Goal: Task Accomplishment & Management: Manage account settings

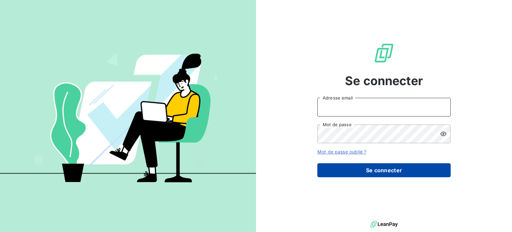
type input "[EMAIL_ADDRESS][DOMAIN_NAME]"
click at [363, 171] on button "Se connecter" at bounding box center [383, 170] width 133 height 14
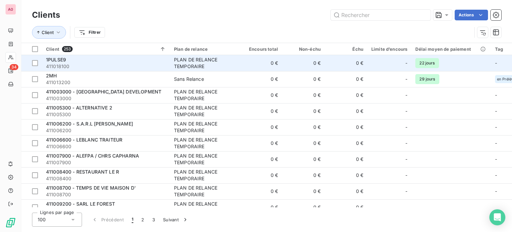
click at [81, 61] on div "1PULSE9" at bounding box center [106, 59] width 120 height 7
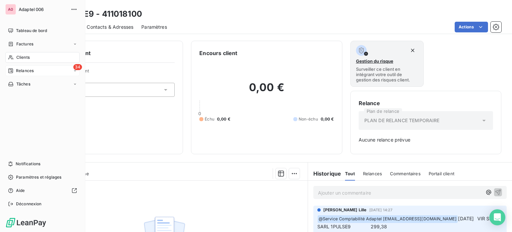
click at [27, 72] on span "Relances" at bounding box center [25, 71] width 18 height 6
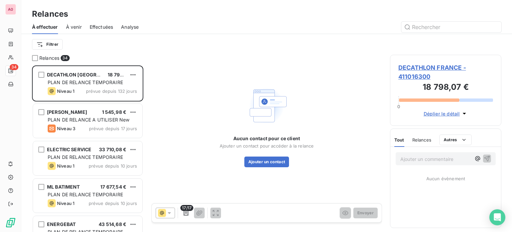
scroll to position [161, 106]
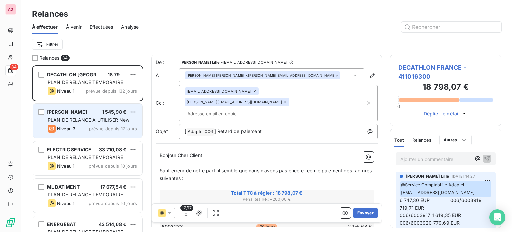
click at [79, 113] on div "RAPHAEL 1 545,98 €" at bounding box center [92, 112] width 89 height 6
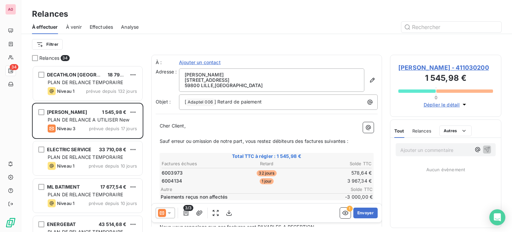
click at [210, 64] on span "Ajouter un contact" at bounding box center [200, 62] width 42 height 7
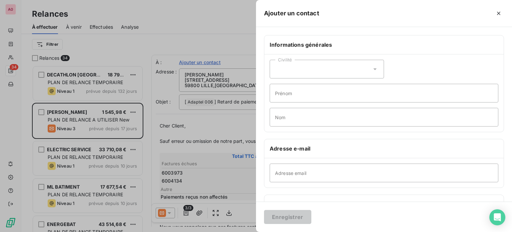
click at [210, 64] on div at bounding box center [256, 116] width 512 height 232
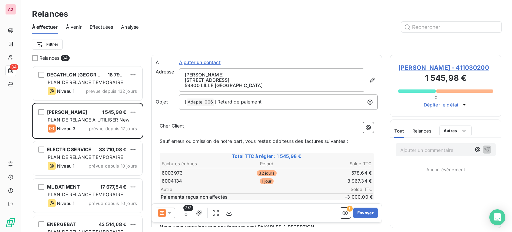
click at [189, 62] on span "Ajouter un contact" at bounding box center [200, 62] width 42 height 7
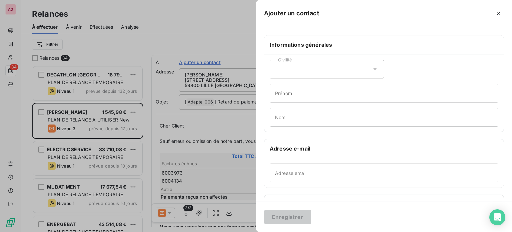
click at [301, 65] on div "Civilité" at bounding box center [327, 69] width 114 height 19
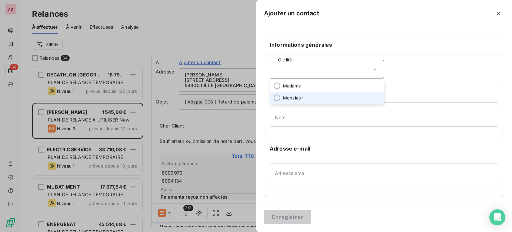
click at [297, 97] on span "Monsieur" at bounding box center [293, 98] width 20 height 6
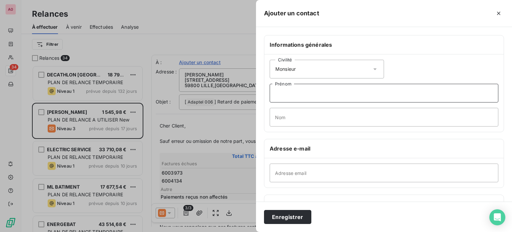
click at [297, 97] on input "Prénom" at bounding box center [384, 93] width 229 height 19
type input "[PERSON_NAME]"
click at [294, 118] on input "Nom" at bounding box center [384, 117] width 229 height 19
type input "FLAHAUT"
click at [303, 175] on input "Adresse email" at bounding box center [384, 172] width 229 height 19
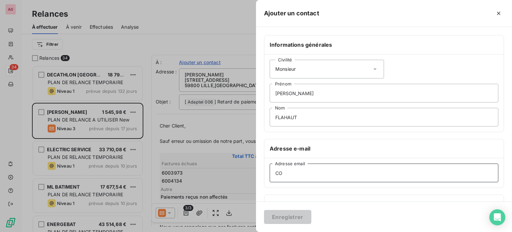
type input "C"
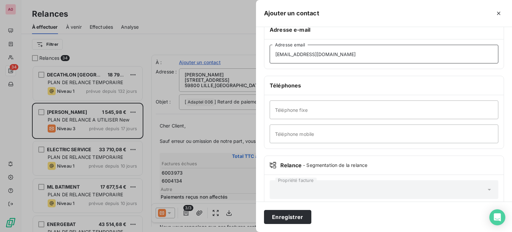
scroll to position [128, 0]
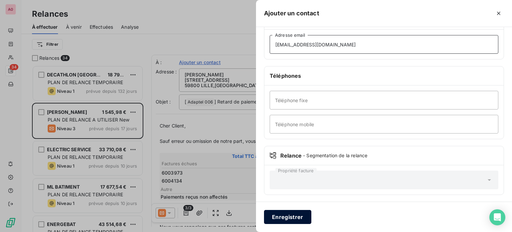
type input "[EMAIL_ADDRESS][DOMAIN_NAME]"
click at [289, 218] on button "Enregistrer" at bounding box center [287, 217] width 47 height 14
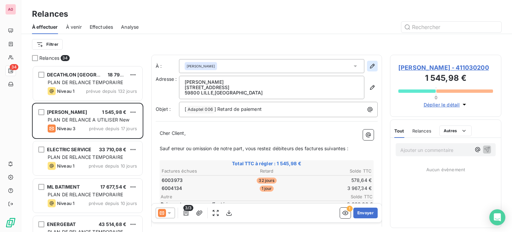
click at [370, 66] on icon "button" at bounding box center [372, 66] width 7 height 7
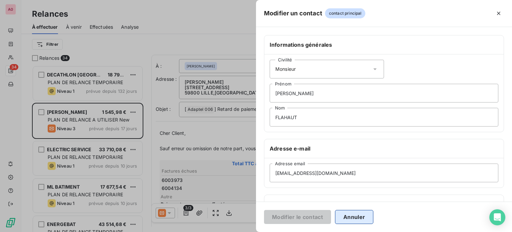
click at [360, 214] on button "Annuler" at bounding box center [354, 217] width 38 height 14
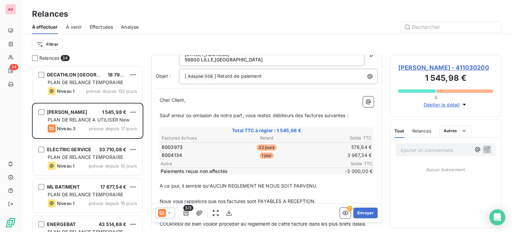
scroll to position [0, 0]
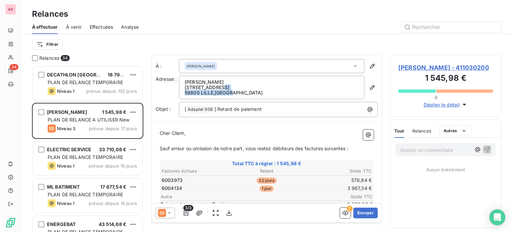
drag, startPoint x: 315, startPoint y: 88, endPoint x: 248, endPoint y: 90, distance: 66.7
click at [248, 90] on span "RAPHAEL [STREET_ADDRESS]" at bounding box center [272, 87] width 174 height 16
click at [242, 94] on p "59800 [GEOGRAPHIC_DATA] , [GEOGRAPHIC_DATA]" at bounding box center [272, 92] width 174 height 5
drag, startPoint x: 240, startPoint y: 93, endPoint x: 185, endPoint y: 82, distance: 56.1
click at [185, 82] on span "RAPHAEL [STREET_ADDRESS]" at bounding box center [272, 87] width 174 height 16
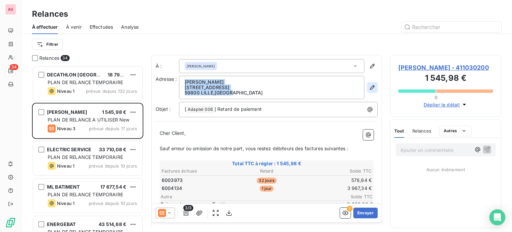
click at [369, 87] on icon "button" at bounding box center [372, 87] width 7 height 7
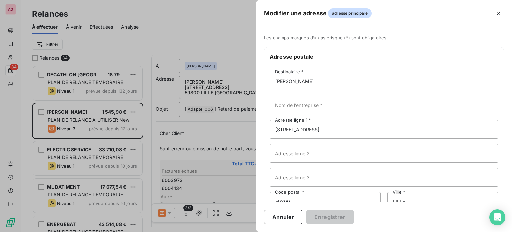
click at [312, 78] on input "[PERSON_NAME]" at bounding box center [384, 81] width 229 height 19
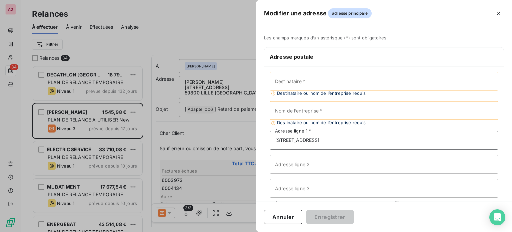
click at [319, 140] on input "[STREET_ADDRESS]" at bounding box center [384, 140] width 229 height 19
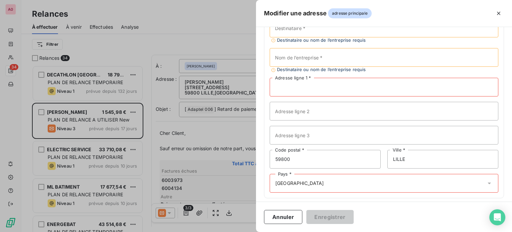
scroll to position [57, 0]
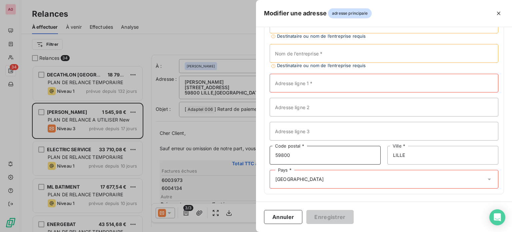
click at [310, 154] on input "59800" at bounding box center [325, 155] width 111 height 19
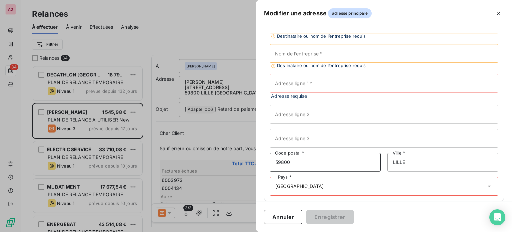
click at [310, 154] on input "59800" at bounding box center [325, 162] width 111 height 19
click at [411, 163] on input "LILLE" at bounding box center [443, 162] width 111 height 19
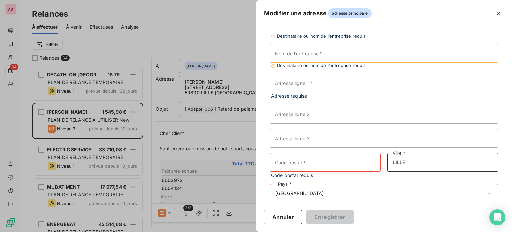
click at [411, 163] on input "LILLE" at bounding box center [443, 162] width 111 height 19
click at [301, 188] on div "Pays * [GEOGRAPHIC_DATA]" at bounding box center [384, 193] width 229 height 19
click at [300, 188] on div "Pays * [GEOGRAPHIC_DATA]" at bounding box center [384, 193] width 229 height 19
click at [324, 193] on input "text" at bounding box center [326, 193] width 5 height 6
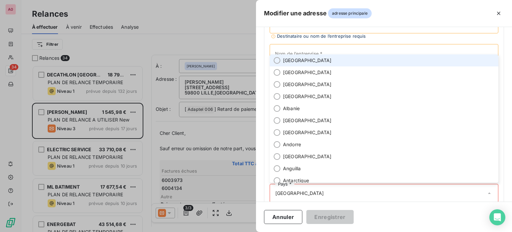
drag, startPoint x: 297, startPoint y: 192, endPoint x: 272, endPoint y: 190, distance: 25.1
click at [272, 190] on div "Pays * [GEOGRAPHIC_DATA]" at bounding box center [384, 193] width 229 height 19
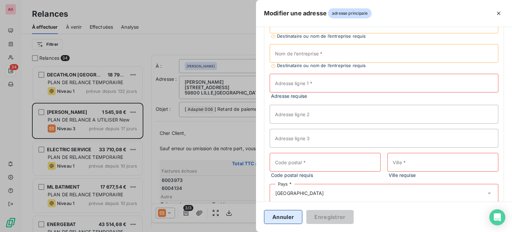
click at [284, 219] on button "Annuler" at bounding box center [283, 217] width 38 height 14
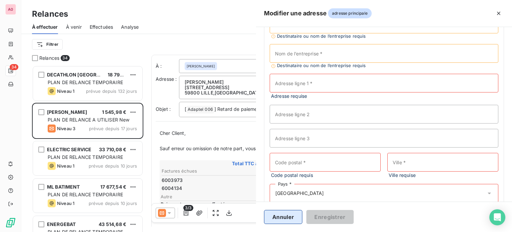
type input "[PERSON_NAME]"
type input "[STREET_ADDRESS]"
type input "59800"
type input "LILLE"
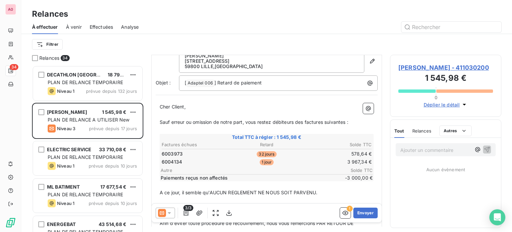
scroll to position [0, 0]
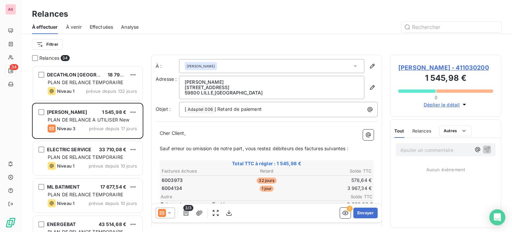
click at [246, 65] on div "[PERSON_NAME]" at bounding box center [271, 66] width 185 height 14
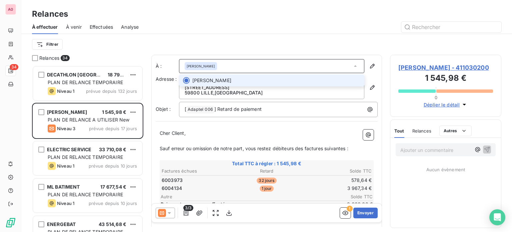
click at [247, 65] on div "[PERSON_NAME]" at bounding box center [271, 66] width 185 height 14
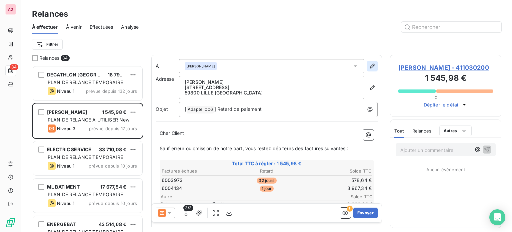
click at [369, 66] on icon "button" at bounding box center [372, 66] width 7 height 7
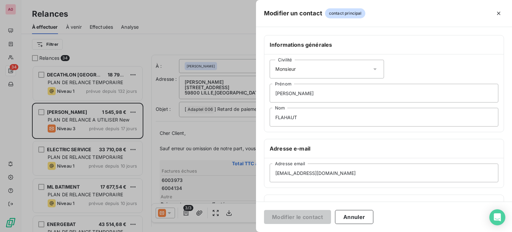
click at [166, 17] on div at bounding box center [256, 116] width 512 height 232
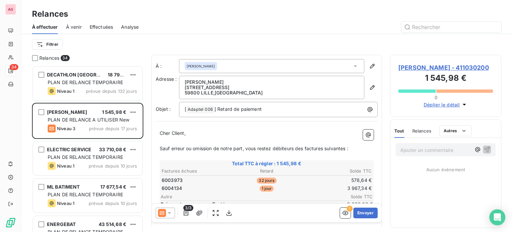
click at [423, 131] on span "Relances" at bounding box center [422, 130] width 19 height 5
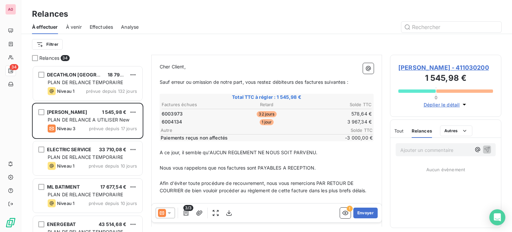
scroll to position [100, 0]
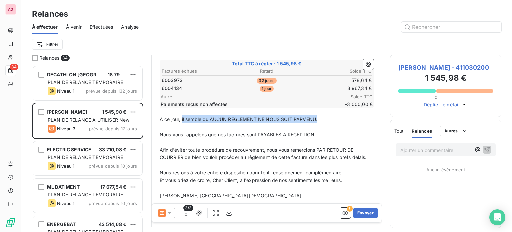
drag, startPoint x: 324, startPoint y: 117, endPoint x: 182, endPoint y: 118, distance: 141.4
click at [182, 118] on p "A ce jour, il semble qu'AUCUN REGLEMENT NE NOUS SOIT PARVENU." at bounding box center [267, 119] width 214 height 8
drag, startPoint x: 314, startPoint y: 117, endPoint x: 340, endPoint y: 117, distance: 25.7
click at [314, 117] on p "A ce jour, nous avons bien reçu votre paiement d'avance de 3000€" at bounding box center [267, 119] width 214 height 8
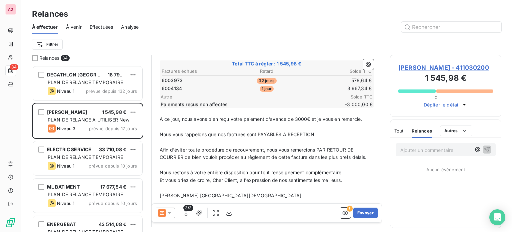
scroll to position [67, 0]
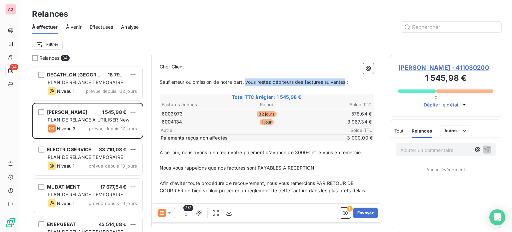
drag, startPoint x: 248, startPoint y: 81, endPoint x: 347, endPoint y: 82, distance: 99.1
click at [347, 82] on span "Sauf erreur ou omission de notre part, vous restez débiteurs des factures suiva…" at bounding box center [254, 82] width 189 height 6
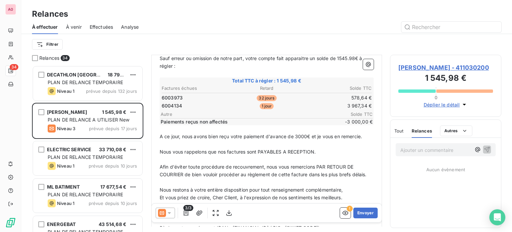
scroll to position [100, 0]
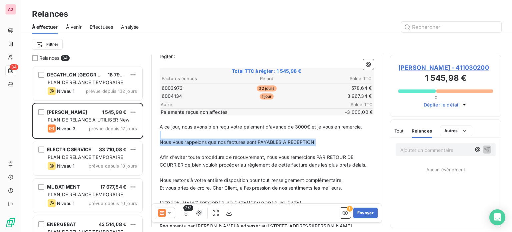
drag, startPoint x: 326, startPoint y: 141, endPoint x: 191, endPoint y: 134, distance: 135.9
click at [191, 134] on div "Cher Client, ﻿ Sauf erreur ou omission de notre part, votre compte fait apparai…" at bounding box center [267, 130] width 214 height 200
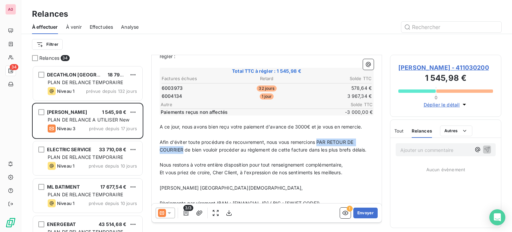
drag, startPoint x: 184, startPoint y: 147, endPoint x: 318, endPoint y: 141, distance: 134.9
click at [318, 141] on span "Afin d'éviter toute procédure de recouvrement, nous vous remercions PAR RETOUR …" at bounding box center [263, 145] width 207 height 13
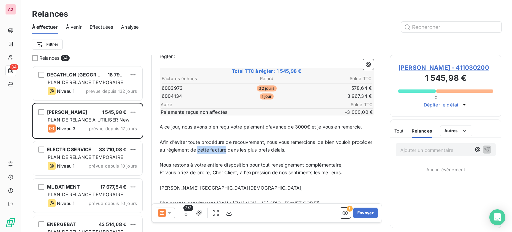
drag, startPoint x: 220, startPoint y: 149, endPoint x: 248, endPoint y: 149, distance: 27.7
click at [248, 149] on span "Afin d'éviter toute procédure de recouvrement, nous vous remercions de bien vou…" at bounding box center [267, 145] width 214 height 13
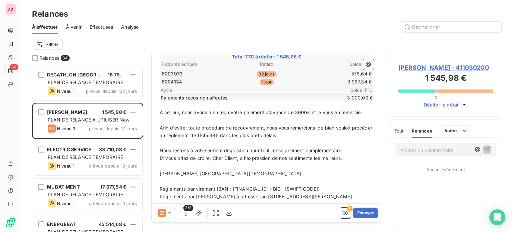
scroll to position [121, 0]
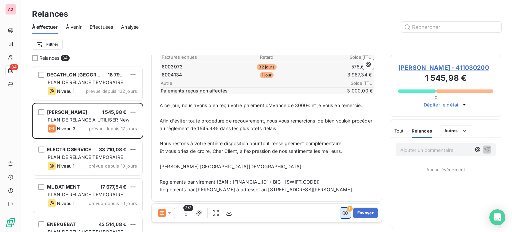
click at [343, 214] on icon "button" at bounding box center [346, 213] width 6 height 4
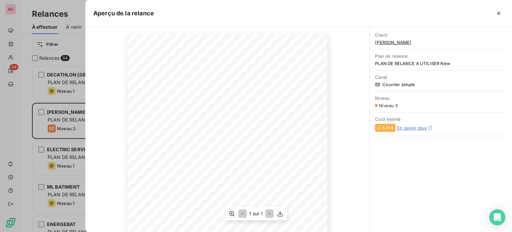
scroll to position [0, 0]
click at [499, 14] on icon "button" at bounding box center [498, 13] width 3 height 3
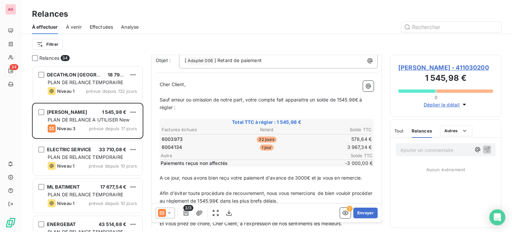
scroll to position [21, 0]
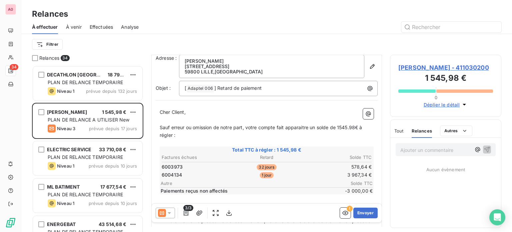
drag, startPoint x: 159, startPoint y: 112, endPoint x: 246, endPoint y: 116, distance: 87.8
click at [246, 116] on div "Cher Client, ﻿ Sauf erreur ou omission de notre part, votre compte fait apparai…" at bounding box center [267, 200] width 222 height 193
click at [193, 112] on p "Cher Client," at bounding box center [267, 112] width 214 height 8
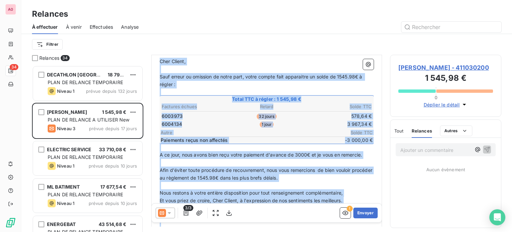
scroll to position [121, 0]
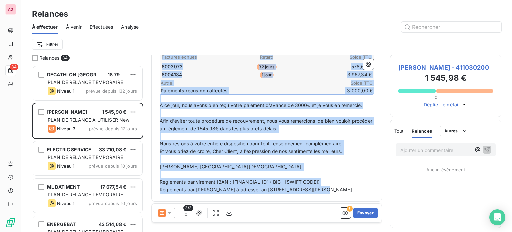
drag, startPoint x: 160, startPoint y: 111, endPoint x: 347, endPoint y: 208, distance: 210.2
click at [347, 105] on div "À : [PERSON_NAME] Adresse : [PERSON_NAME] [STREET_ADDRESS] Objet : [ Adaptel 00…" at bounding box center [266, 19] width 231 height 171
copy div "Cher Client, ﻿ Sauf erreur ou omission de notre part, votre compte fait apparai…"
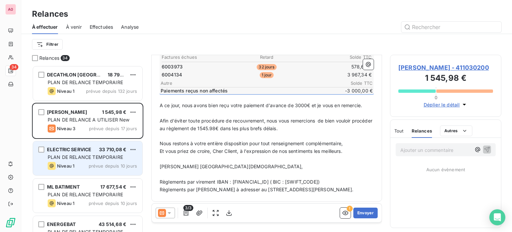
click at [75, 158] on span "PLAN DE RELANCE TEMPORAIRE" at bounding box center [85, 157] width 75 height 6
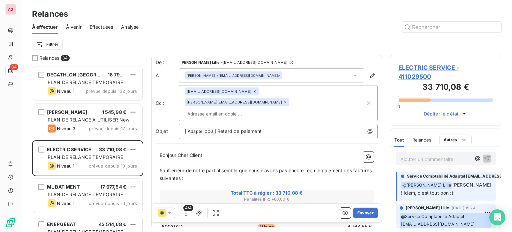
click at [354, 76] on icon at bounding box center [355, 76] width 3 height 2
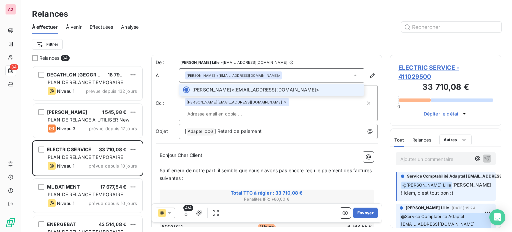
click at [354, 76] on icon at bounding box center [355, 75] width 3 height 1
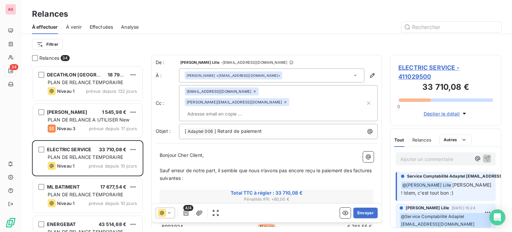
click at [289, 76] on div "[PERSON_NAME] <[EMAIL_ADDRESS][DOMAIN_NAME]>" at bounding box center [271, 75] width 185 height 14
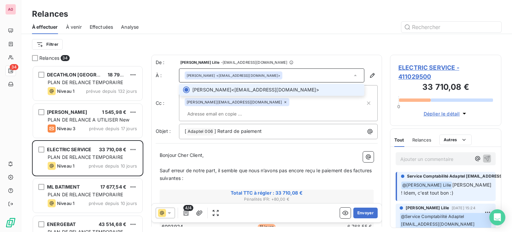
click at [289, 76] on div "[PERSON_NAME] <[EMAIL_ADDRESS][DOMAIN_NAME]>" at bounding box center [271, 75] width 185 height 14
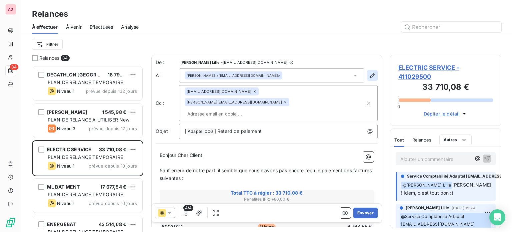
click at [369, 75] on icon "button" at bounding box center [372, 75] width 7 height 7
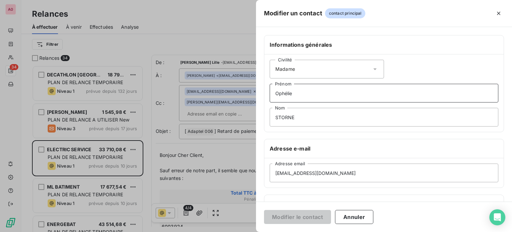
click at [299, 91] on input "Ophélie" at bounding box center [384, 93] width 229 height 19
type input "[PERSON_NAME]"
click at [295, 115] on input "STORNE" at bounding box center [384, 117] width 229 height 19
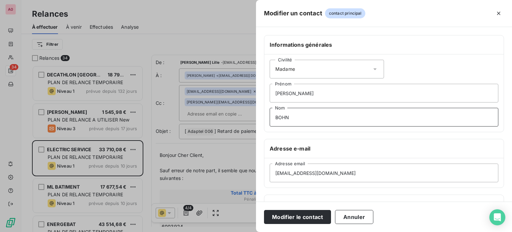
type input "BOHN"
click at [305, 173] on input "[EMAIL_ADDRESS][DOMAIN_NAME]" at bounding box center [384, 172] width 229 height 19
drag, startPoint x: 305, startPoint y: 173, endPoint x: 258, endPoint y: 172, distance: 47.4
click at [258, 172] on div "Informations générales Civilité Madame [PERSON_NAME] BOHN Nom Adresse e-mail [E…" at bounding box center [384, 183] width 256 height 296
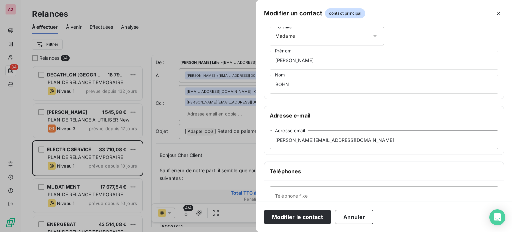
scroll to position [67, 0]
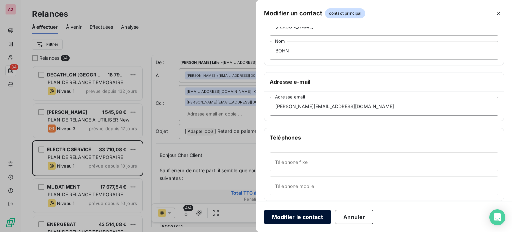
type input "[PERSON_NAME][EMAIL_ADDRESS][DOMAIN_NAME]"
click at [310, 215] on button "Modifier le contact" at bounding box center [297, 217] width 67 height 14
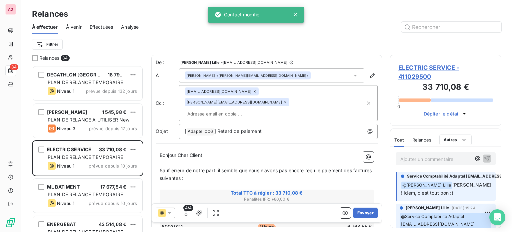
click at [283, 100] on icon at bounding box center [285, 102] width 4 height 4
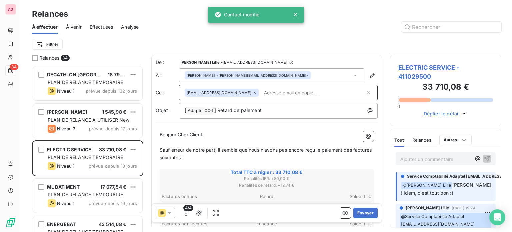
click at [253, 93] on icon at bounding box center [255, 93] width 4 height 4
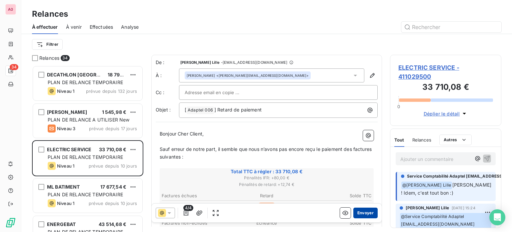
click at [358, 212] on button "Envoyer" at bounding box center [366, 212] width 24 height 11
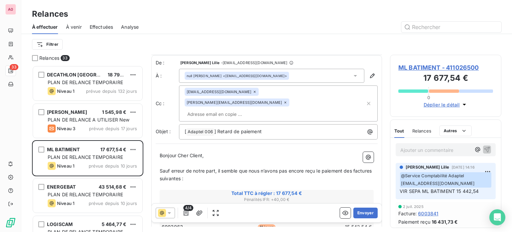
click at [283, 100] on icon at bounding box center [285, 102] width 4 height 4
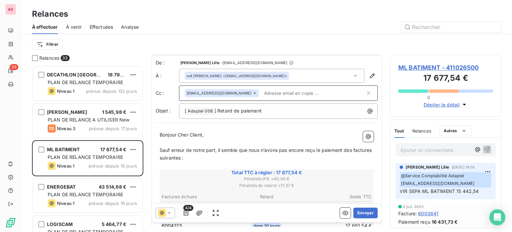
click at [254, 92] on icon at bounding box center [255, 93] width 2 height 2
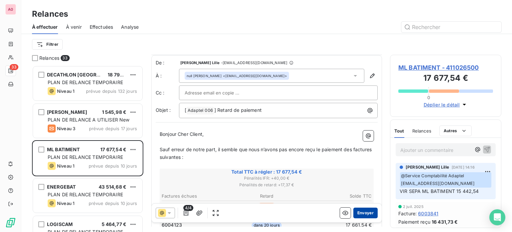
click at [356, 213] on button "Envoyer" at bounding box center [366, 212] width 24 height 11
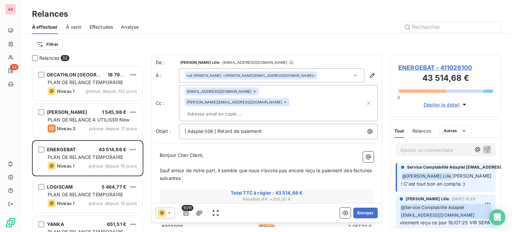
click at [254, 92] on icon at bounding box center [255, 91] width 2 height 2
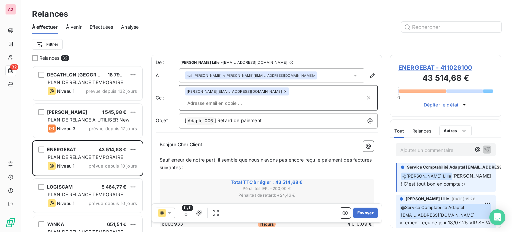
click at [283, 92] on icon at bounding box center [285, 91] width 4 height 4
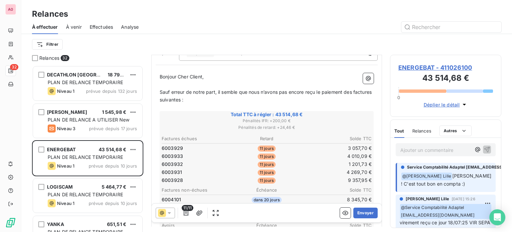
scroll to position [101, 0]
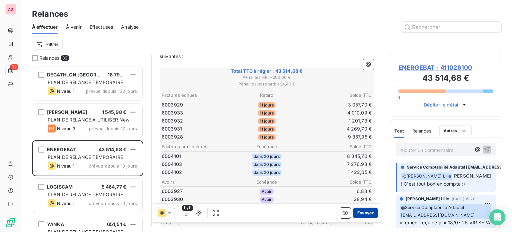
click at [358, 213] on button "Envoyer" at bounding box center [366, 212] width 24 height 11
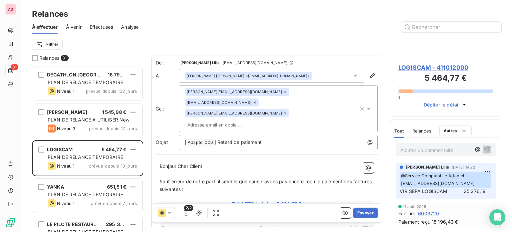
click at [284, 91] on icon at bounding box center [285, 92] width 2 height 2
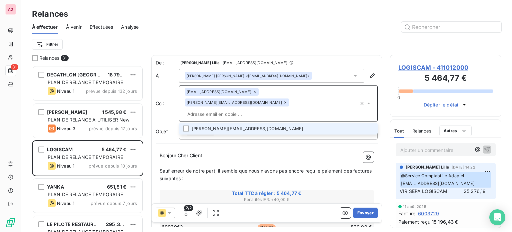
click at [253, 92] on icon at bounding box center [255, 92] width 4 height 4
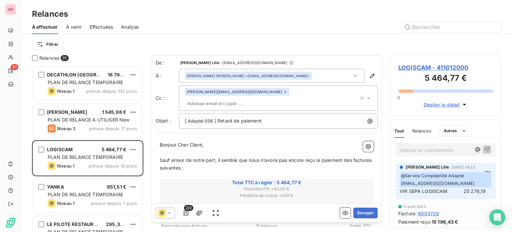
click at [283, 91] on icon at bounding box center [285, 92] width 4 height 4
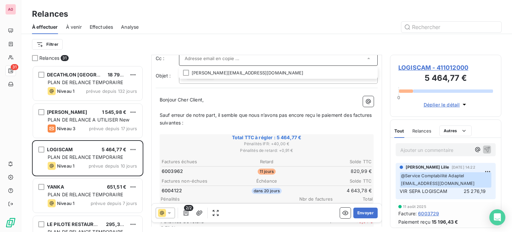
scroll to position [33, 0]
click at [160, 101] on span "Bonjour Cher Client," at bounding box center [182, 101] width 44 height 6
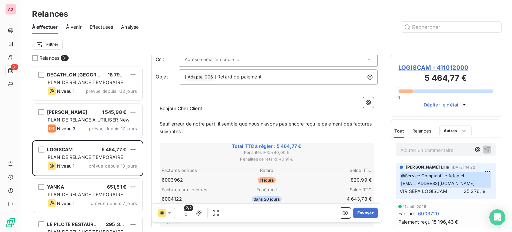
scroll to position [48, 0]
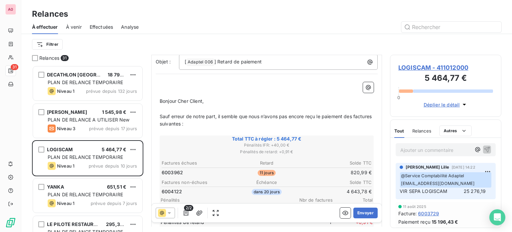
click at [170, 82] on p "﻿" at bounding box center [267, 86] width 214 height 8
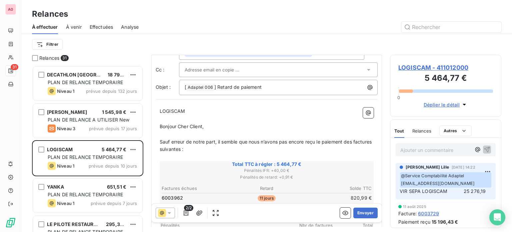
scroll to position [0, 0]
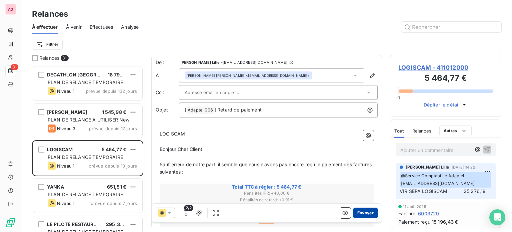
click at [365, 213] on button "Envoyer" at bounding box center [366, 212] width 24 height 11
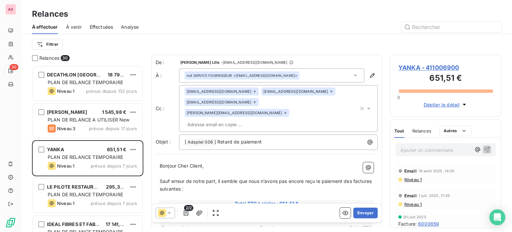
click at [254, 91] on icon at bounding box center [255, 91] width 2 height 2
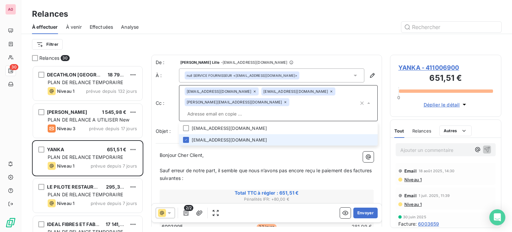
click at [329, 90] on icon at bounding box center [331, 91] width 4 height 4
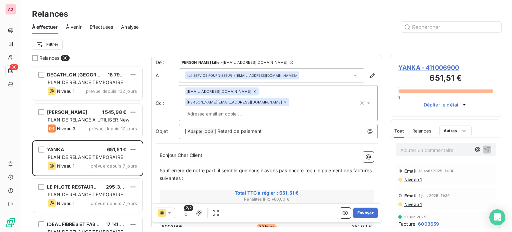
click at [287, 100] on icon at bounding box center [285, 102] width 4 height 4
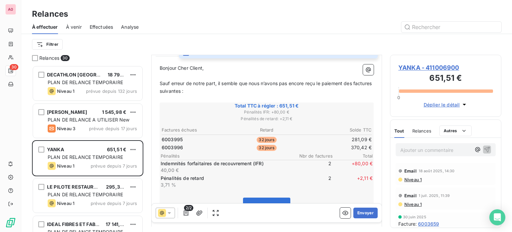
scroll to position [67, 0]
click at [368, 214] on button "Envoyer" at bounding box center [366, 212] width 24 height 11
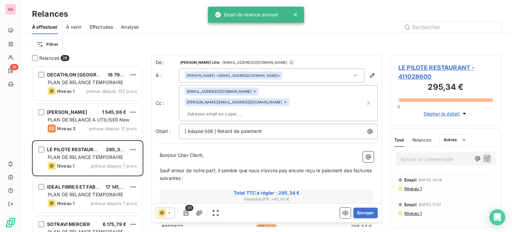
click at [253, 92] on icon at bounding box center [255, 91] width 4 height 4
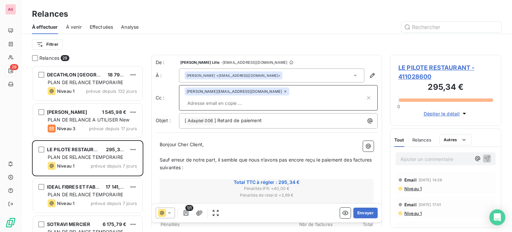
click at [283, 92] on icon at bounding box center [285, 91] width 4 height 4
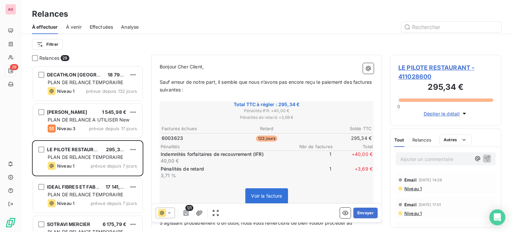
scroll to position [101, 0]
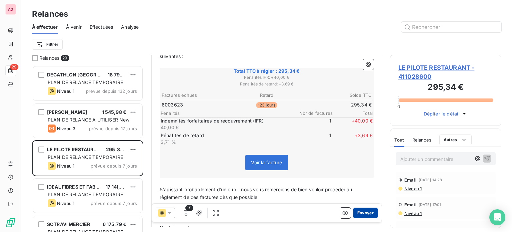
click at [363, 212] on button "Envoyer" at bounding box center [366, 212] width 24 height 11
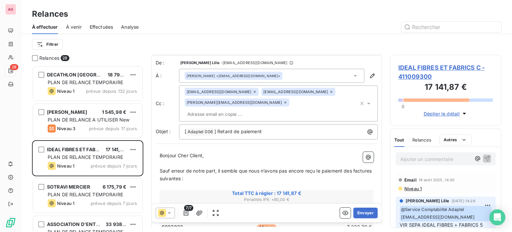
click at [254, 91] on icon at bounding box center [255, 92] width 2 height 2
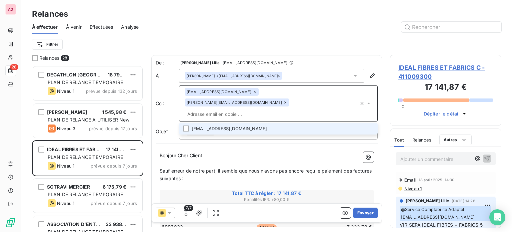
click at [283, 100] on icon at bounding box center [285, 102] width 4 height 4
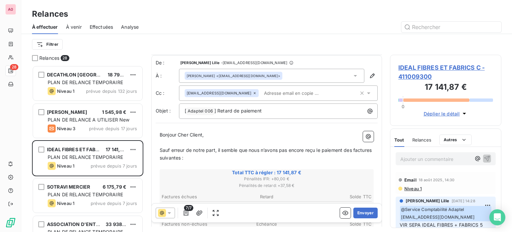
click at [253, 93] on icon at bounding box center [255, 93] width 4 height 4
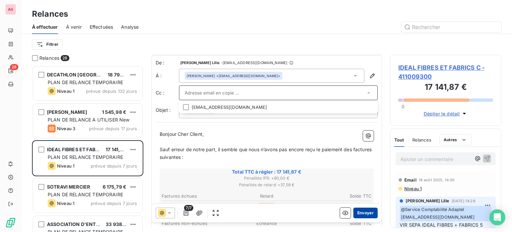
click at [360, 212] on button "Envoyer" at bounding box center [366, 212] width 24 height 11
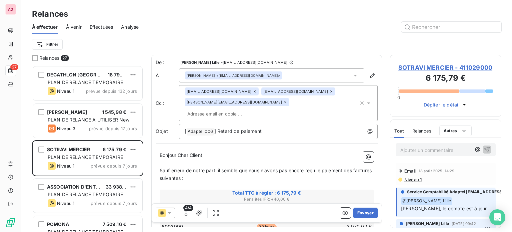
click at [254, 92] on icon at bounding box center [255, 91] width 2 height 2
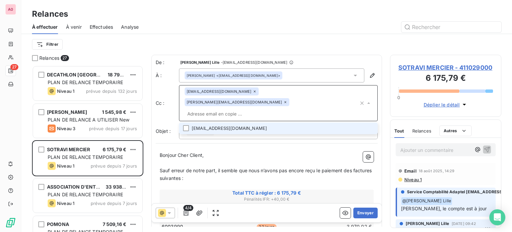
click at [253, 93] on icon at bounding box center [255, 91] width 4 height 4
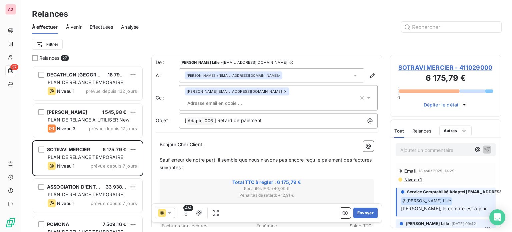
click at [283, 93] on icon at bounding box center [285, 91] width 4 height 4
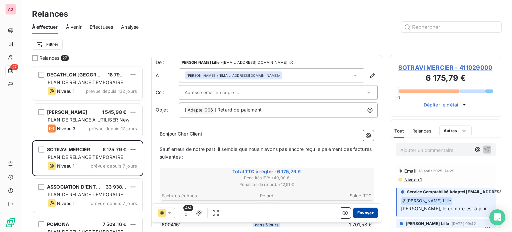
click at [362, 212] on button "Envoyer" at bounding box center [366, 212] width 24 height 11
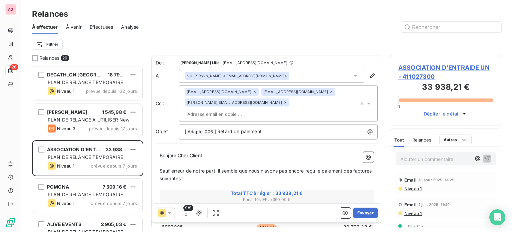
click at [329, 92] on icon at bounding box center [331, 92] width 4 height 4
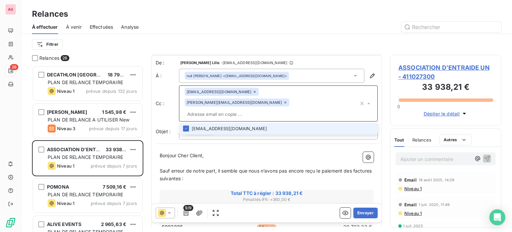
click at [287, 100] on icon at bounding box center [285, 102] width 4 height 4
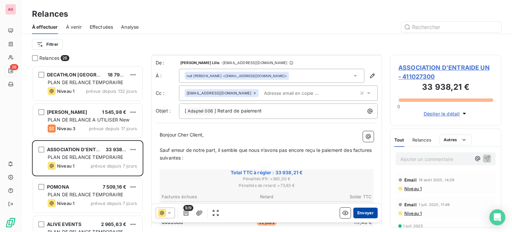
click at [355, 212] on button "Envoyer" at bounding box center [366, 212] width 24 height 11
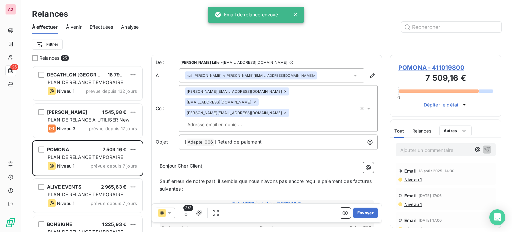
click at [283, 91] on icon at bounding box center [285, 91] width 4 height 4
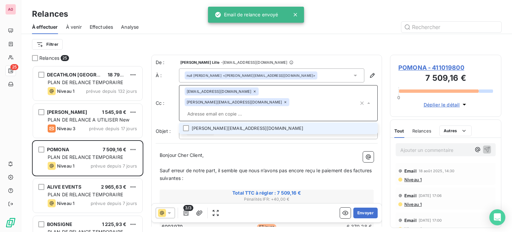
click at [253, 92] on icon at bounding box center [255, 91] width 4 height 4
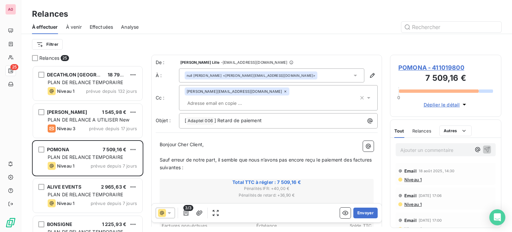
click at [284, 92] on icon at bounding box center [285, 91] width 2 height 2
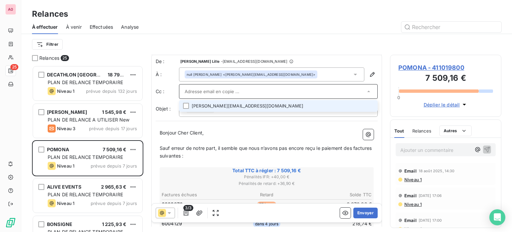
scroll to position [1, 0]
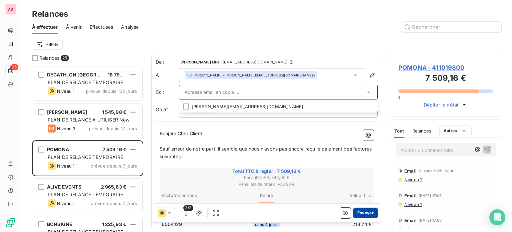
click at [358, 215] on button "Envoyer" at bounding box center [366, 212] width 24 height 11
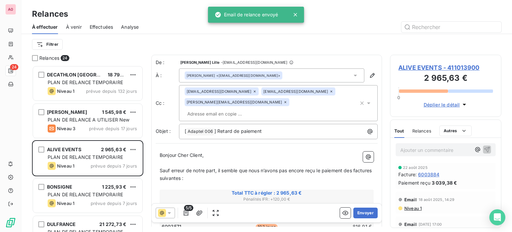
click at [330, 91] on icon at bounding box center [331, 91] width 2 height 2
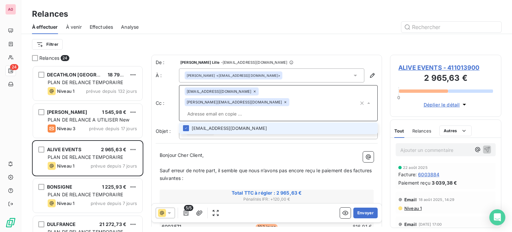
click at [287, 100] on icon at bounding box center [285, 102] width 4 height 4
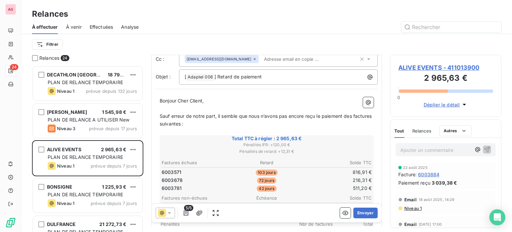
scroll to position [67, 0]
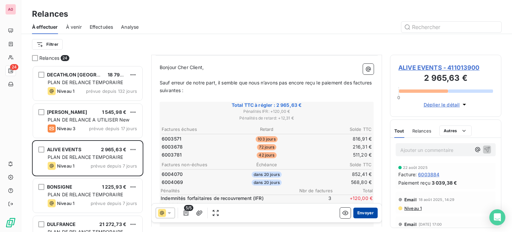
click at [362, 213] on button "Envoyer" at bounding box center [366, 212] width 24 height 11
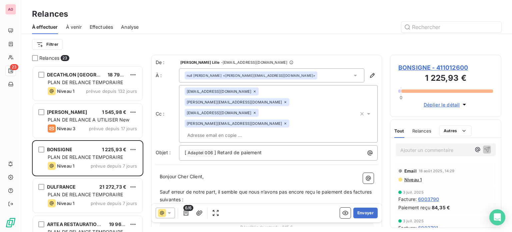
click at [256, 112] on icon at bounding box center [255, 113] width 2 height 2
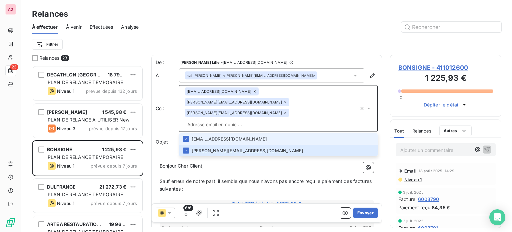
click at [283, 111] on icon at bounding box center [285, 113] width 4 height 4
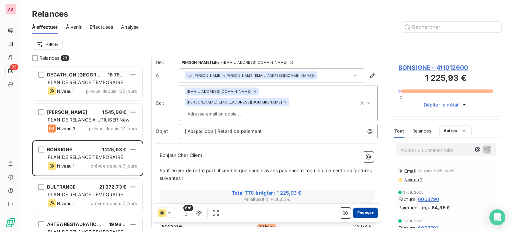
click at [362, 212] on button "Envoyer" at bounding box center [366, 212] width 24 height 11
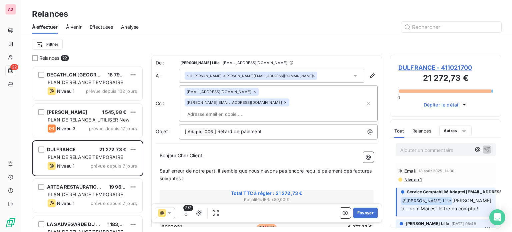
click at [253, 92] on icon at bounding box center [255, 92] width 4 height 4
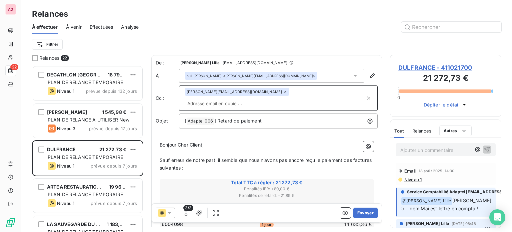
click at [284, 92] on icon at bounding box center [285, 92] width 2 height 2
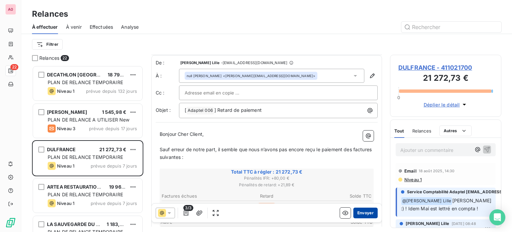
click at [364, 214] on button "Envoyer" at bounding box center [366, 212] width 24 height 11
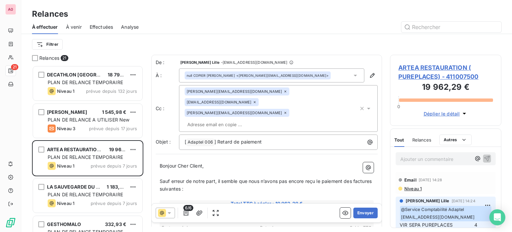
click at [257, 100] on icon at bounding box center [255, 102] width 4 height 4
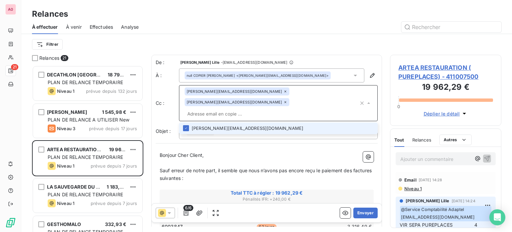
click at [287, 100] on icon at bounding box center [285, 102] width 4 height 4
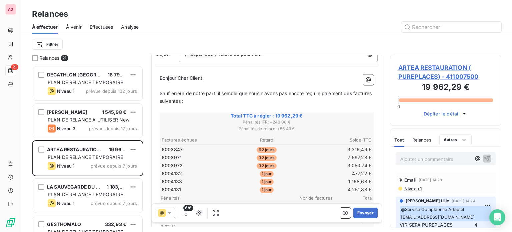
scroll to position [67, 0]
click at [359, 214] on button "Envoyer" at bounding box center [366, 212] width 24 height 11
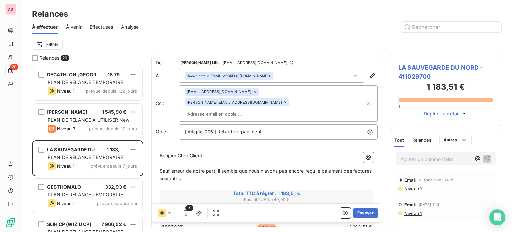
click at [253, 92] on icon at bounding box center [255, 92] width 4 height 4
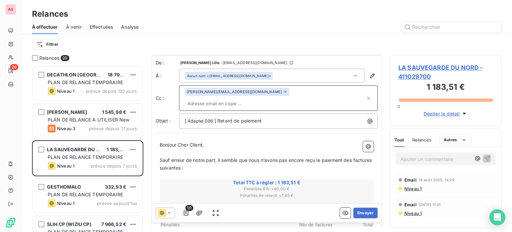
click at [283, 92] on icon at bounding box center [285, 92] width 4 height 4
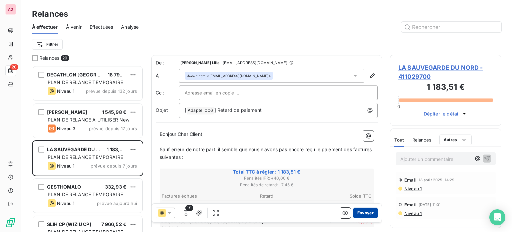
click at [360, 216] on button "Envoyer" at bounding box center [366, 212] width 24 height 11
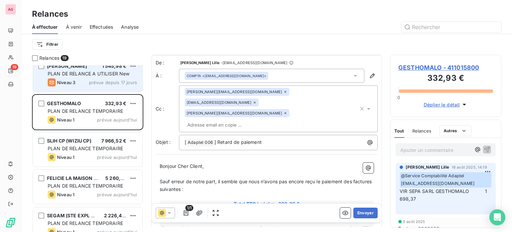
scroll to position [67, 0]
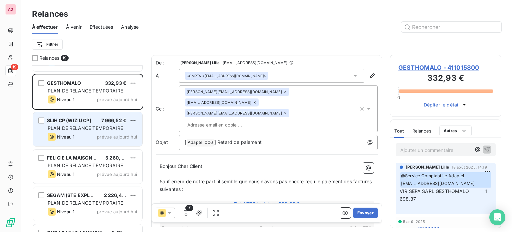
click at [88, 128] on span "PLAN DE RELANCE TEMPORAIRE" at bounding box center [85, 128] width 75 height 6
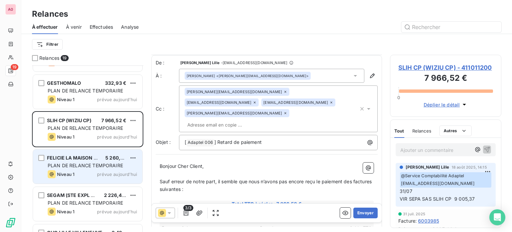
click at [63, 170] on div "Niveau 1" at bounding box center [61, 174] width 27 height 8
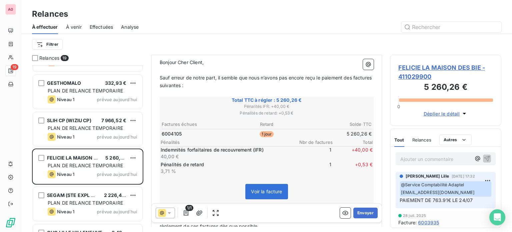
scroll to position [100, 0]
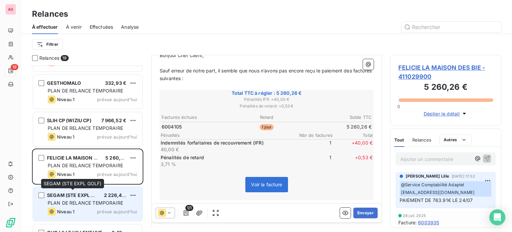
click at [79, 197] on span "SEGAM (STE EXPL GOLF)" at bounding box center [76, 195] width 58 height 6
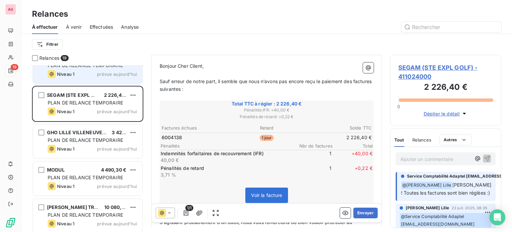
scroll to position [200, 0]
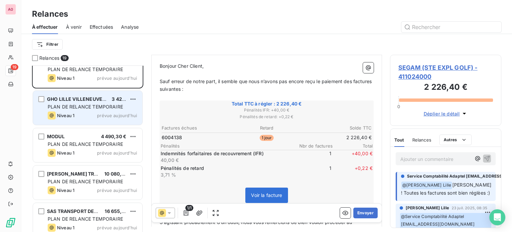
click at [88, 108] on span "PLAN DE RELANCE TEMPORAIRE" at bounding box center [85, 107] width 75 height 6
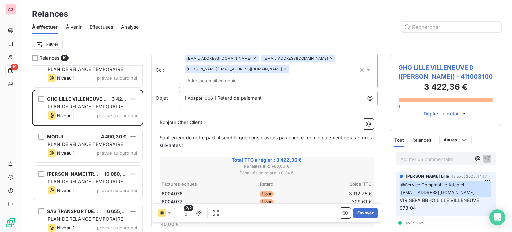
scroll to position [100, 0]
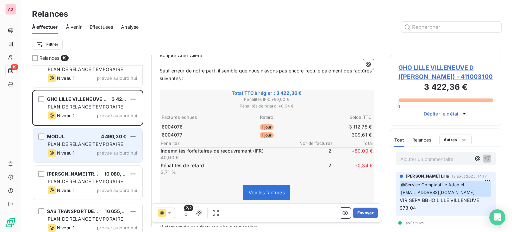
click at [79, 145] on span "PLAN DE RELANCE TEMPORAIRE" at bounding box center [85, 144] width 75 height 6
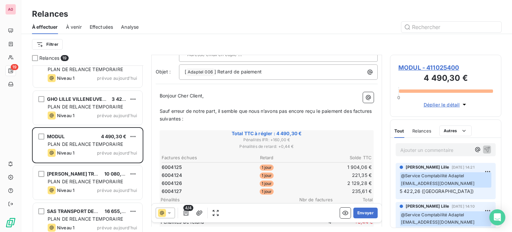
scroll to position [100, 0]
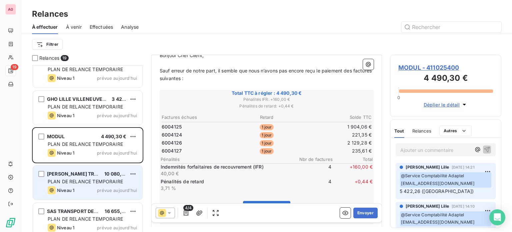
click at [81, 177] on div "[PERSON_NAME] TRAITEUR 10 080,79 € PLAN DE RELANCE TEMPORAIRE Niveau 1 prévue […" at bounding box center [87, 182] width 109 height 34
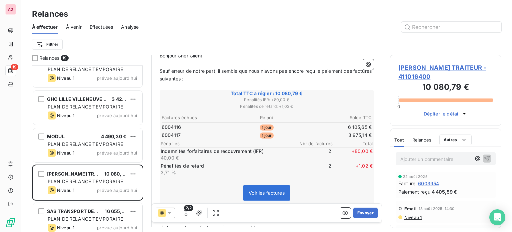
scroll to position [100, 0]
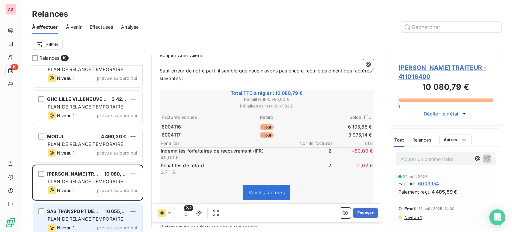
click at [87, 213] on span "SAS TRANSPORT DEPAEUW" at bounding box center [79, 211] width 65 height 6
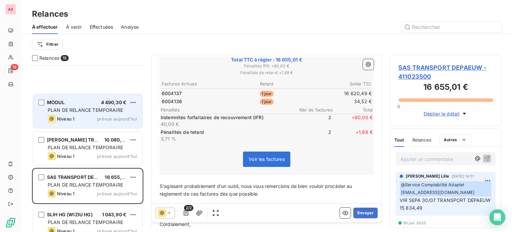
scroll to position [334, 0]
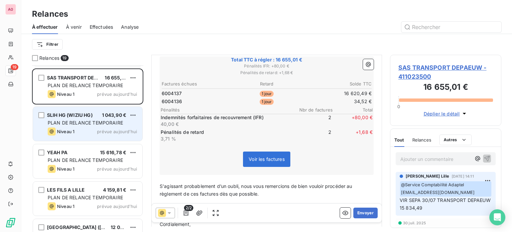
click at [72, 122] on span "PLAN DE RELANCE TEMPORAIRE" at bounding box center [85, 123] width 75 height 6
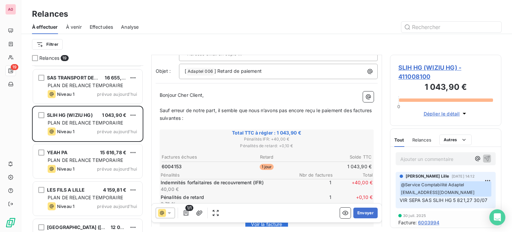
scroll to position [67, 0]
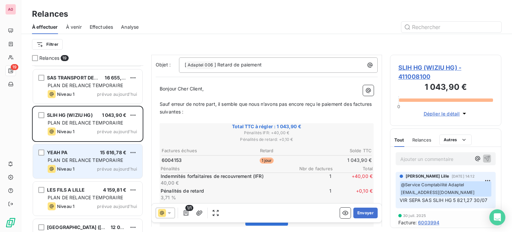
click at [89, 161] on span "PLAN DE RELANCE TEMPORAIRE" at bounding box center [85, 160] width 75 height 6
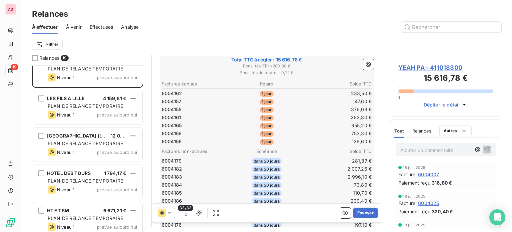
scroll to position [434, 0]
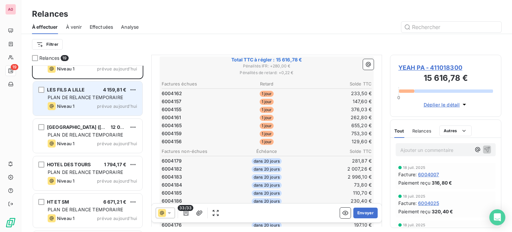
click at [86, 99] on span "PLAN DE RELANCE TEMPORAIRE" at bounding box center [85, 97] width 75 height 6
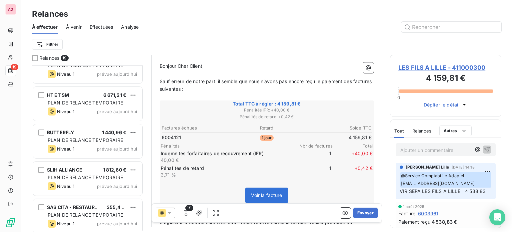
scroll to position [543, 0]
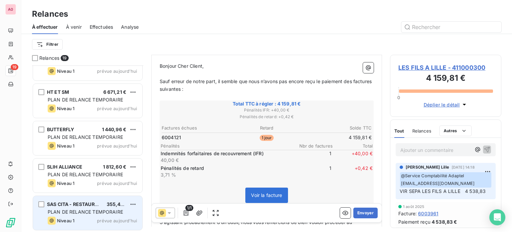
click at [75, 208] on div "PLAN DE RELANCE TEMPORAIRE" at bounding box center [92, 211] width 89 height 7
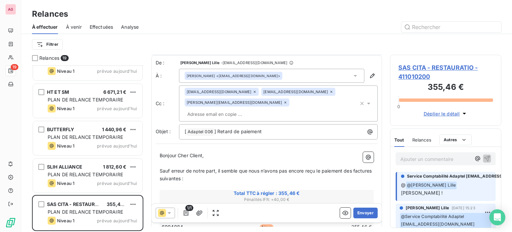
scroll to position [100, 0]
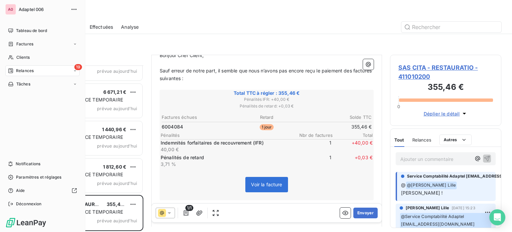
click at [19, 71] on span "Relances" at bounding box center [25, 71] width 18 height 6
click at [28, 30] on span "Tableau de bord" at bounding box center [31, 31] width 31 height 6
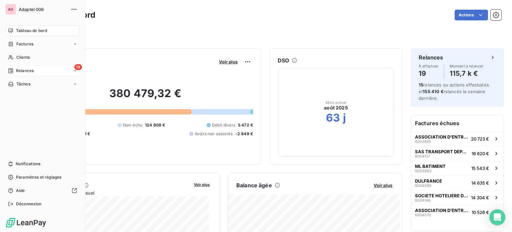
click at [22, 67] on div "19 Relances" at bounding box center [42, 70] width 74 height 11
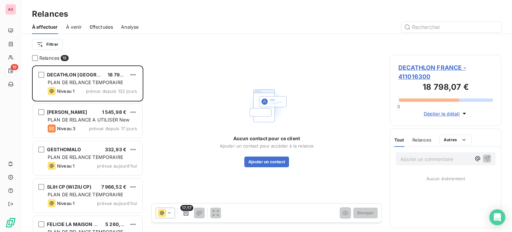
scroll to position [161, 106]
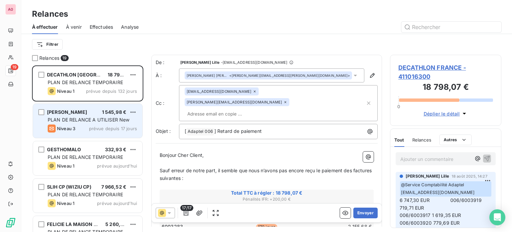
click at [72, 115] on div "RAPHAEL 1 545,98 € PLAN DE RELANCE A UTILISER New Niveau 3 prévue depuis 17 jou…" at bounding box center [87, 121] width 109 height 34
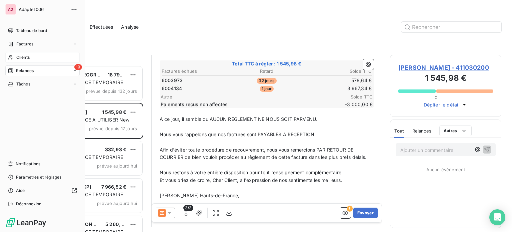
click at [19, 59] on span "Clients" at bounding box center [22, 57] width 13 height 6
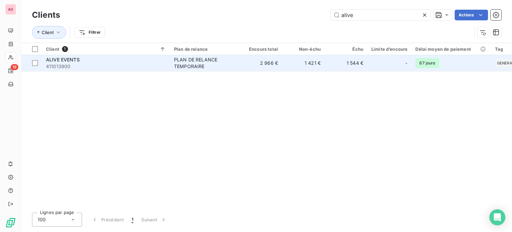
type input "alive"
click at [92, 65] on span "411013900" at bounding box center [106, 66] width 120 height 7
